Goal: Task Accomplishment & Management: Manage account settings

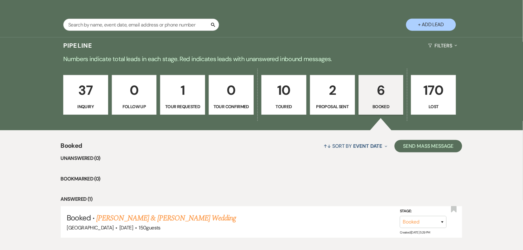
click at [337, 90] on p "2" at bounding box center [332, 90] width 37 height 21
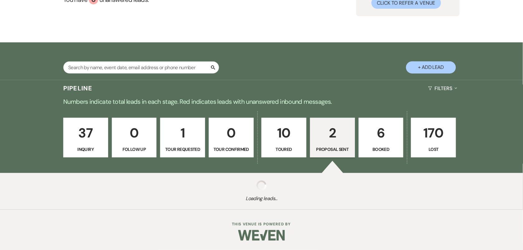
select select "6"
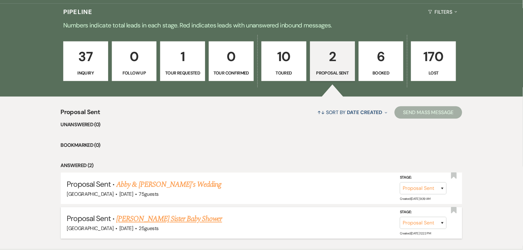
scroll to position [190, 0]
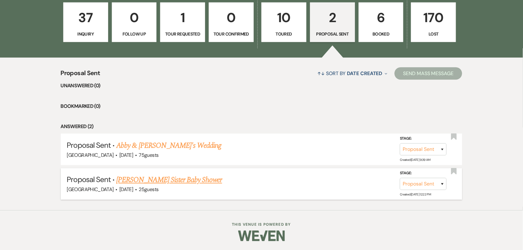
click at [177, 176] on link "[PERSON_NAME] Sister Baby Shower" at bounding box center [169, 180] width 106 height 11
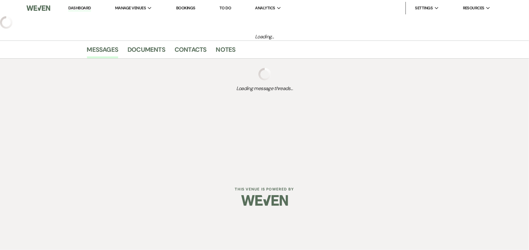
select select "6"
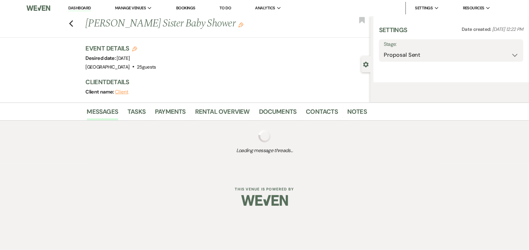
select select "15"
select select "3"
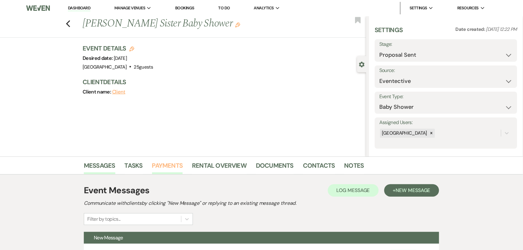
click at [159, 161] on link "Payments" at bounding box center [167, 168] width 31 height 14
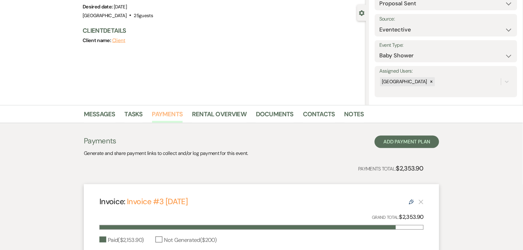
scroll to position [156, 0]
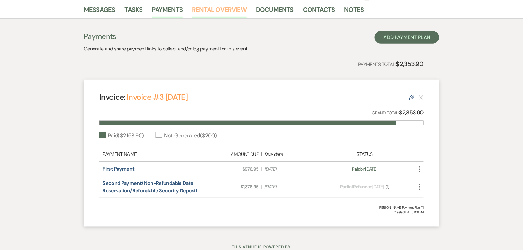
click at [220, 10] on link "Rental Overview" at bounding box center [219, 12] width 55 height 14
